Goal: Check status: Check status

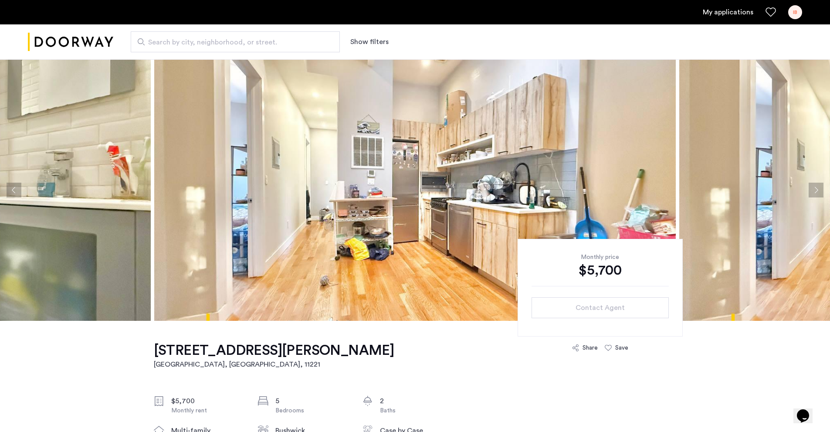
click at [740, 14] on link "My applications" at bounding box center [728, 12] width 51 height 10
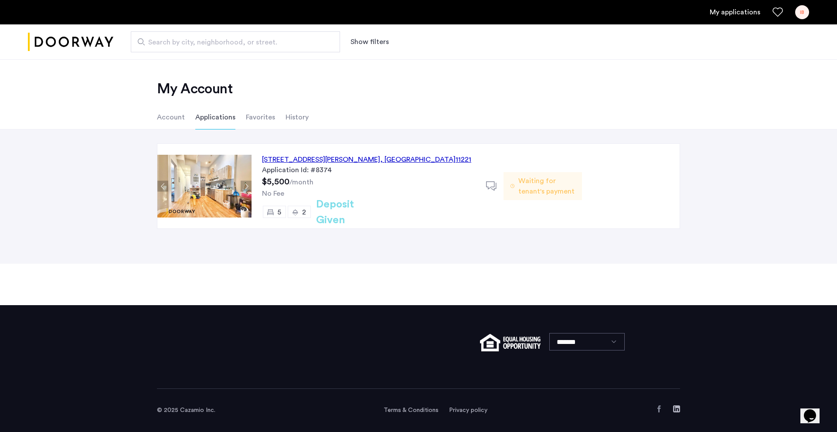
click at [347, 162] on div "[STREET_ADDRESS][PERSON_NAME]" at bounding box center [366, 159] width 209 height 10
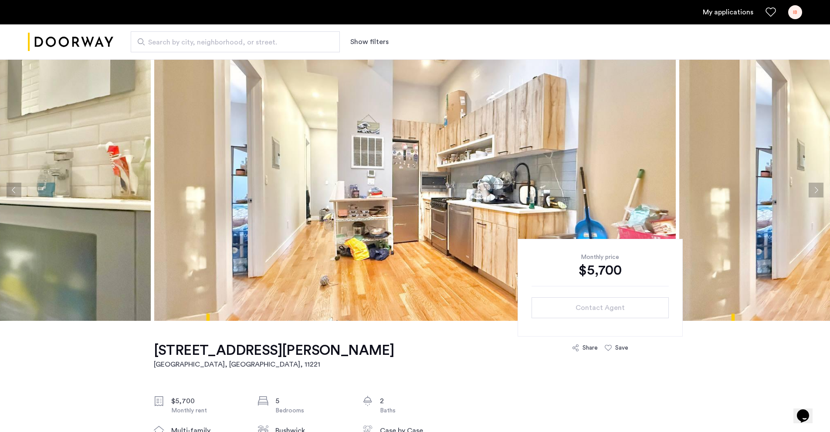
click at [716, 11] on link "My applications" at bounding box center [728, 12] width 51 height 10
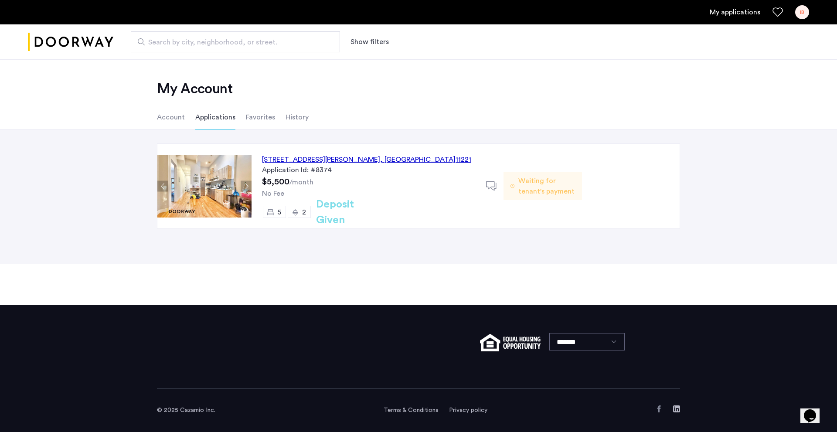
click at [179, 188] on img at bounding box center [204, 186] width 94 height 63
